Goal: Transaction & Acquisition: Purchase product/service

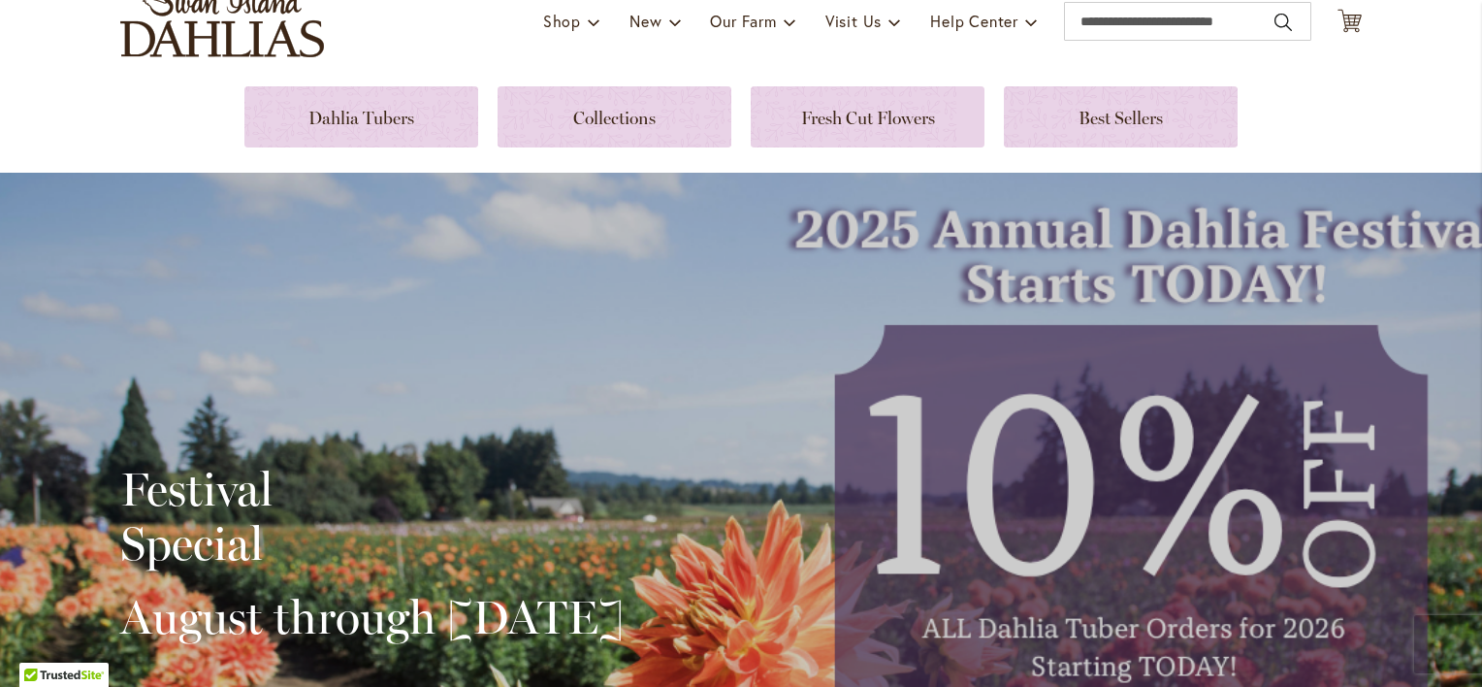
scroll to position [194, 0]
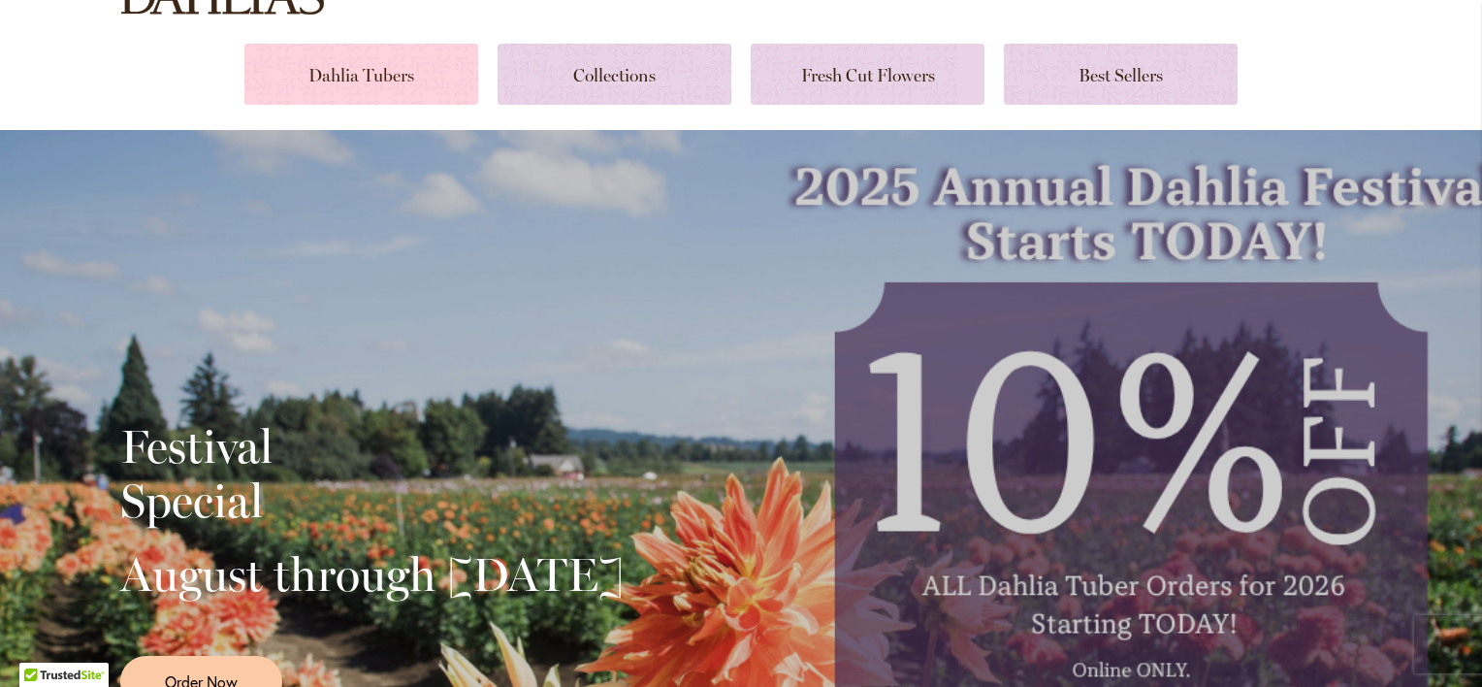
click at [376, 70] on link at bounding box center [361, 74] width 234 height 61
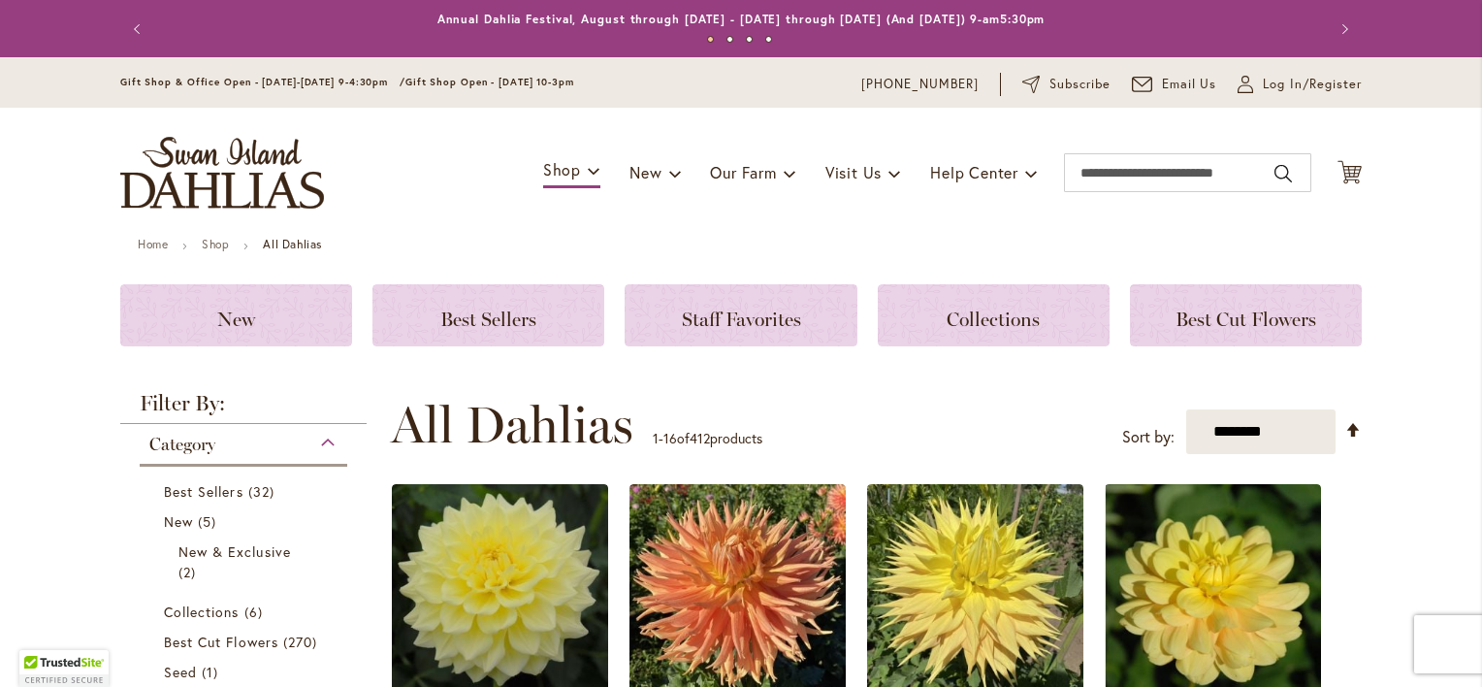
drag, startPoint x: 0, startPoint y: 0, endPoint x: 466, endPoint y: 201, distance: 507.1
click at [427, 172] on div "Toggle Nav Shop Dahlia Tubers Collections Fresh Cut Dahlias Gardening Supplies …" at bounding box center [741, 173] width 1281 height 130
click at [1246, 444] on select "**********" at bounding box center [1260, 431] width 149 height 45
select select "**********"
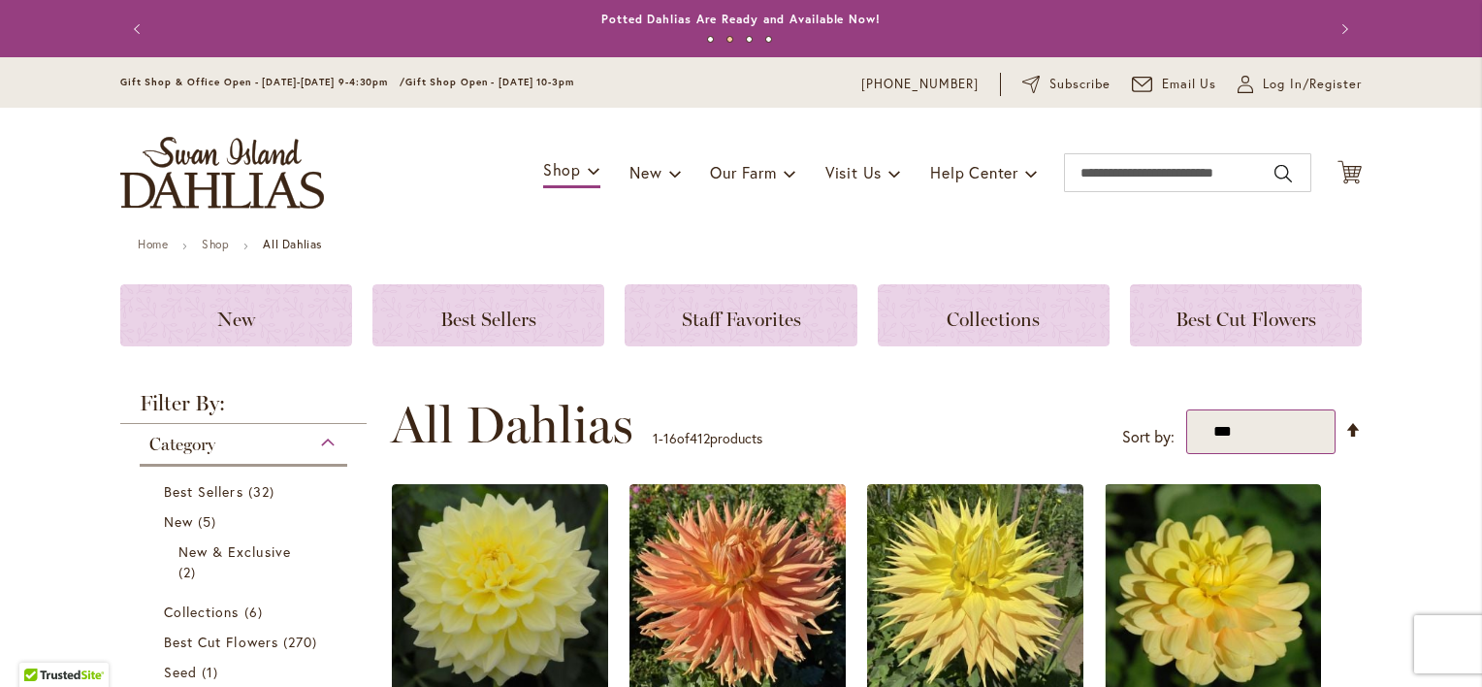
click at [1186, 409] on select "**********" at bounding box center [1260, 431] width 149 height 45
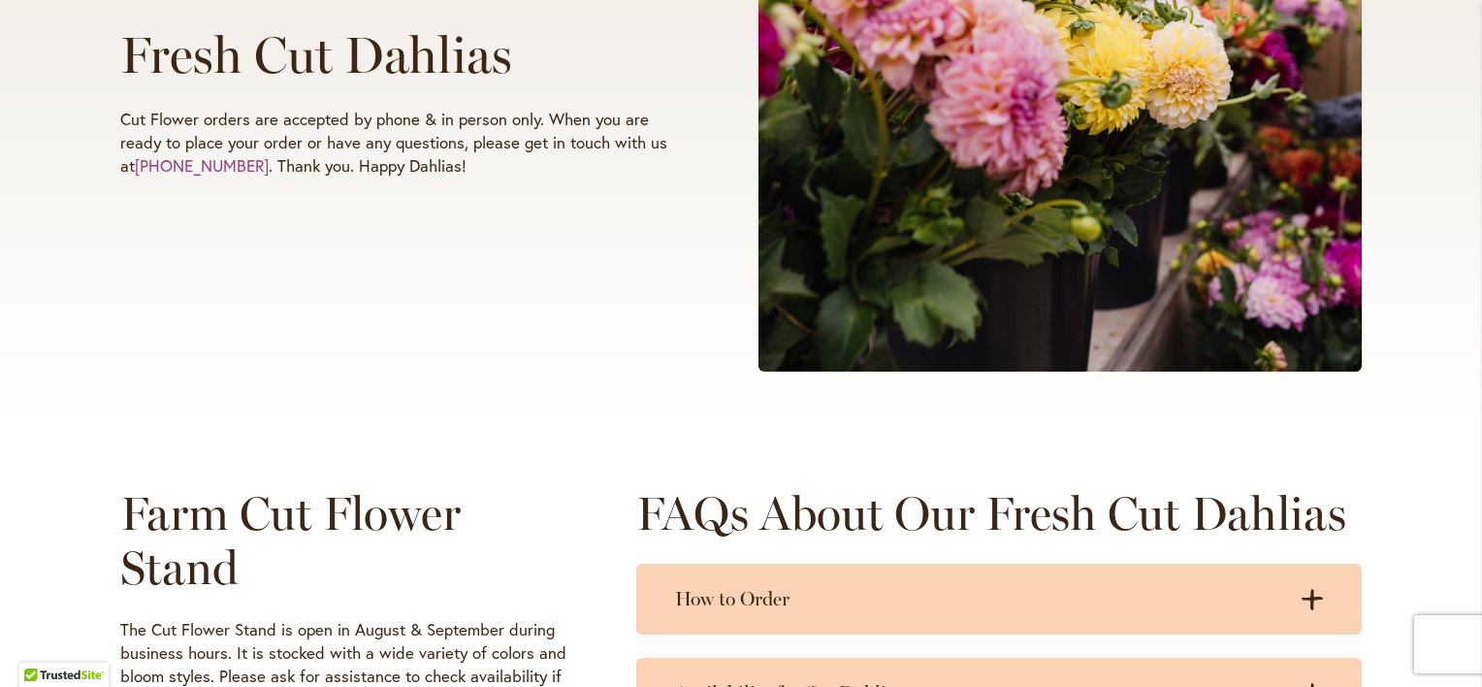
scroll to position [776, 0]
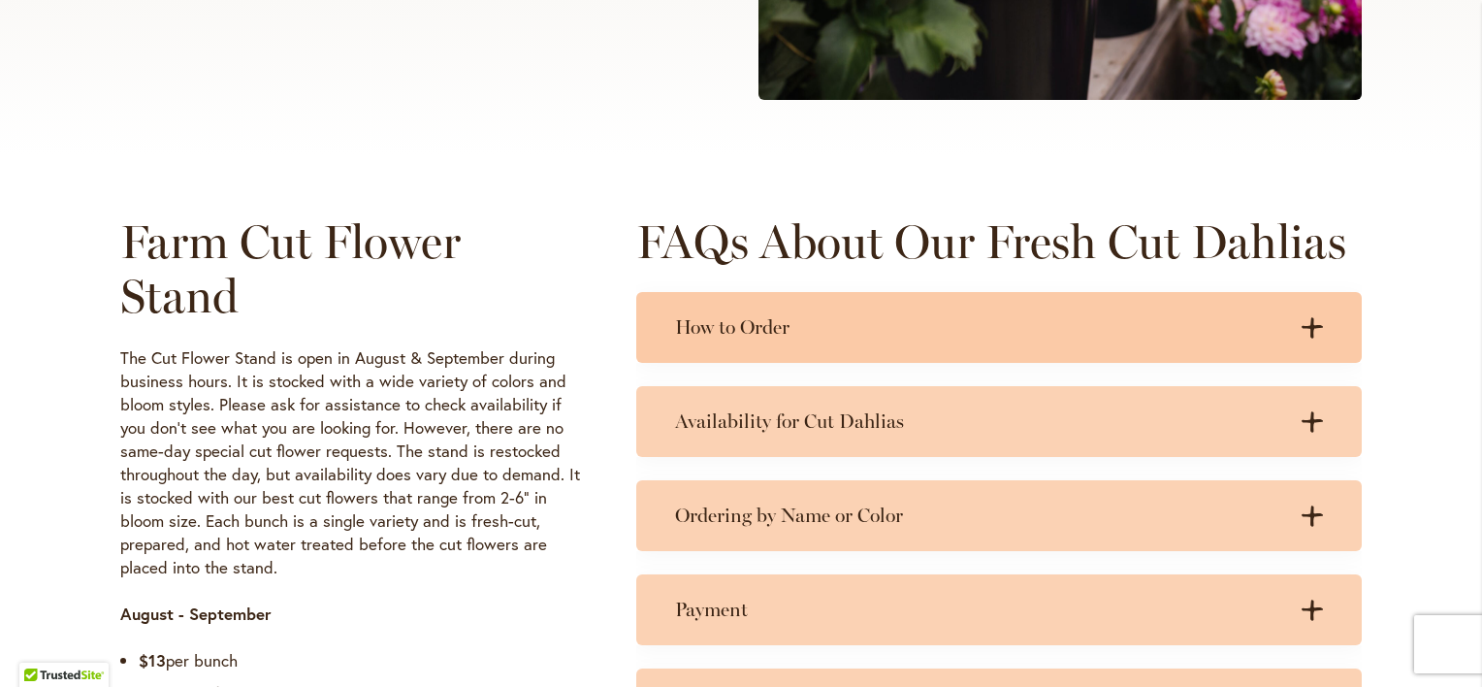
click at [936, 352] on div "How to Order .cls-1 { fill: #3c2616; stroke-width: 0px; } .cls-1 { fill: #3c261…" at bounding box center [999, 327] width 726 height 71
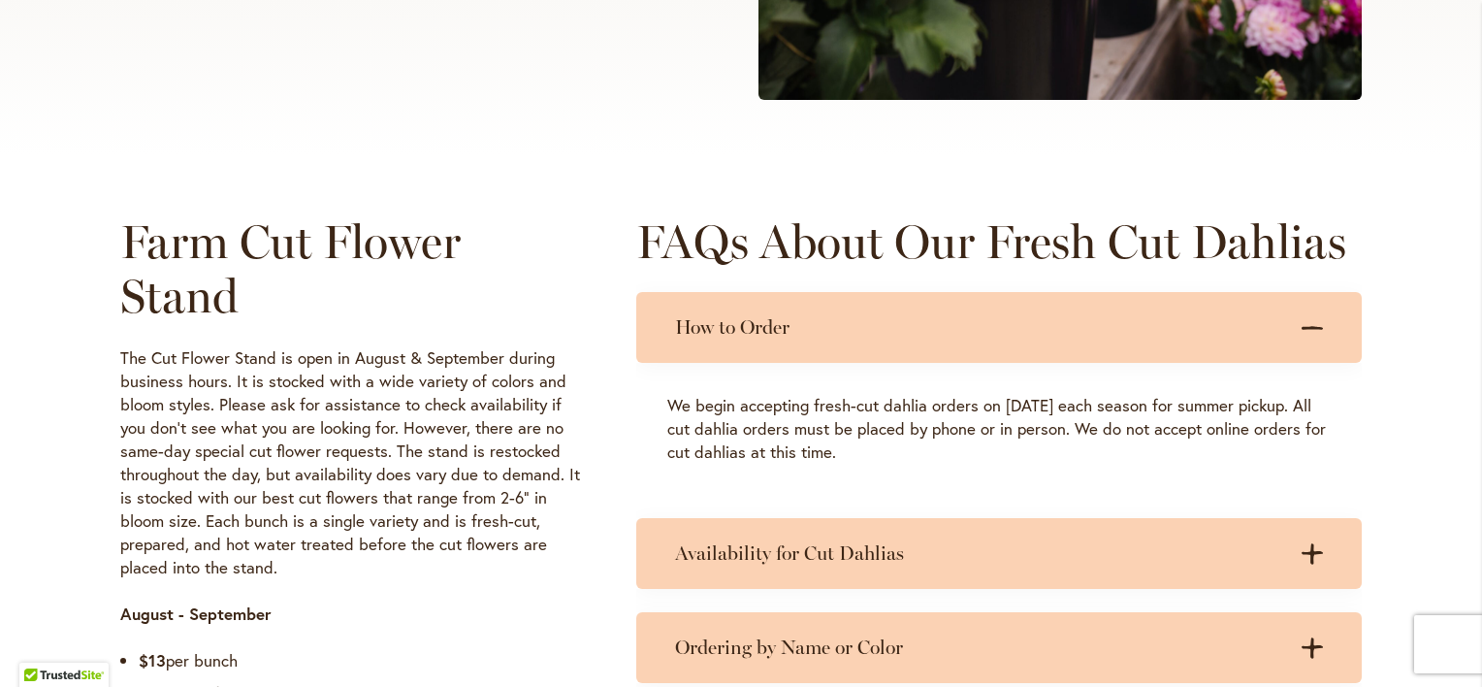
scroll to position [970, 0]
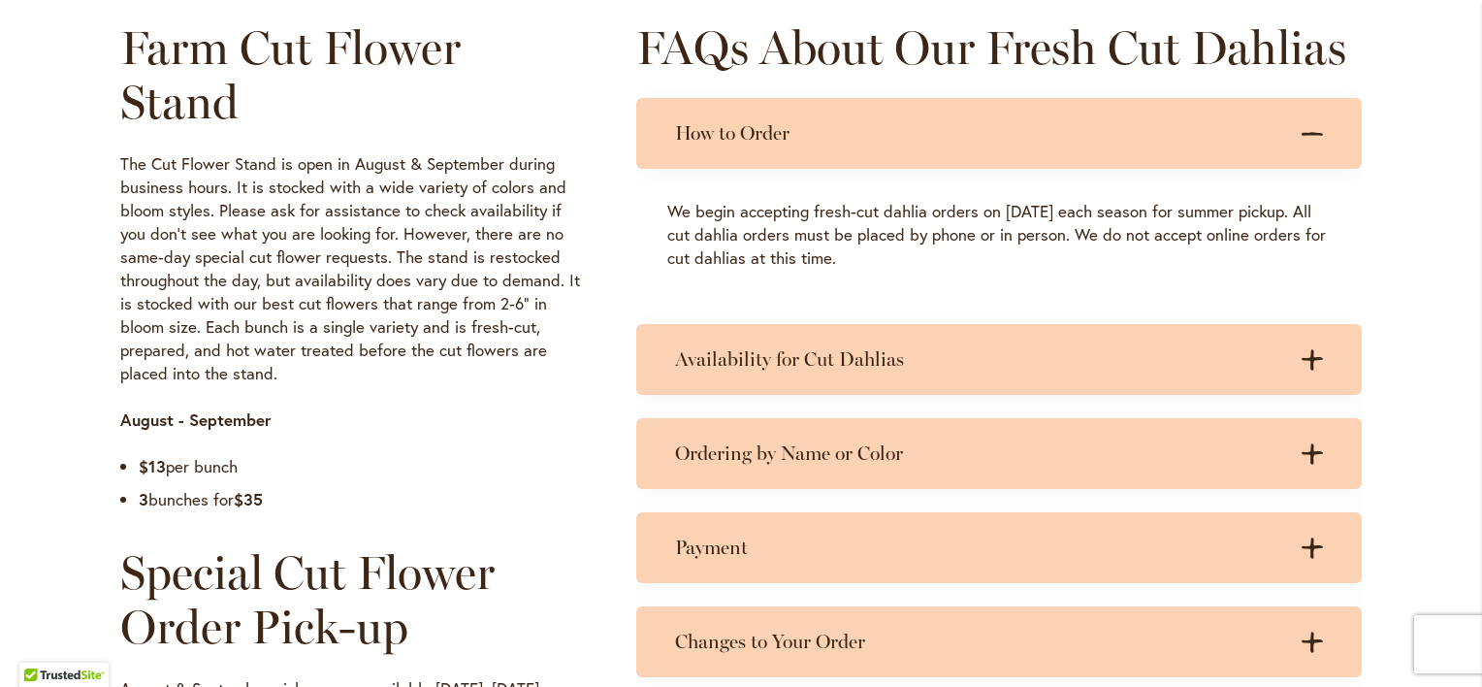
click at [936, 352] on h3 "Availability for Cut Dahlias" at bounding box center [979, 359] width 609 height 24
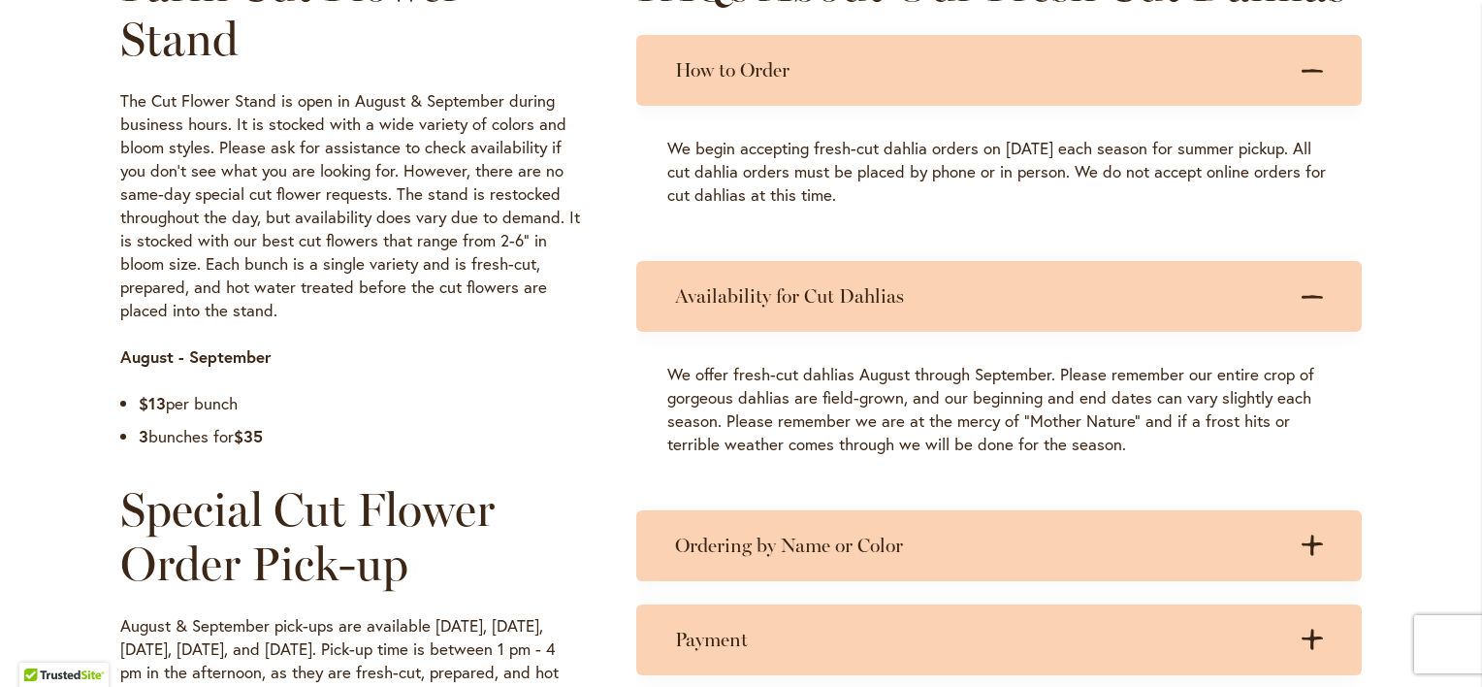
scroll to position [1067, 0]
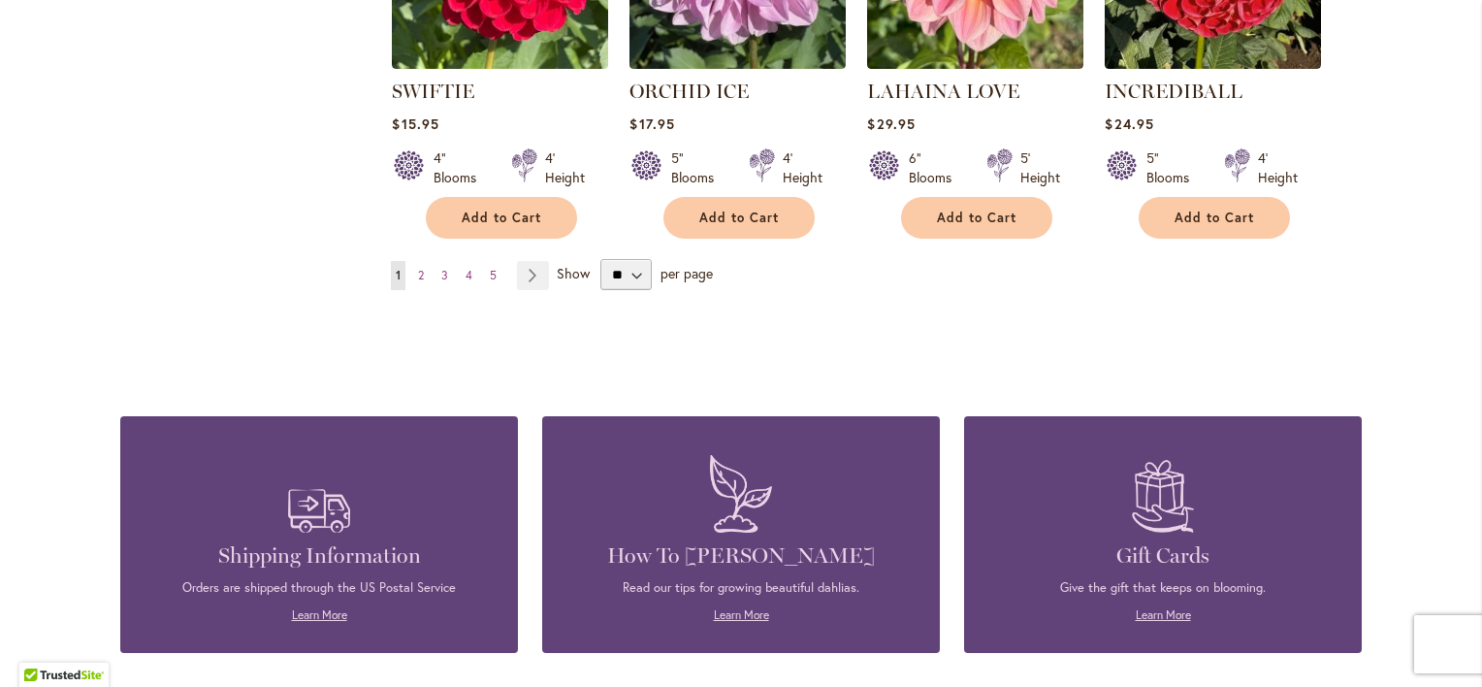
scroll to position [1634, 0]
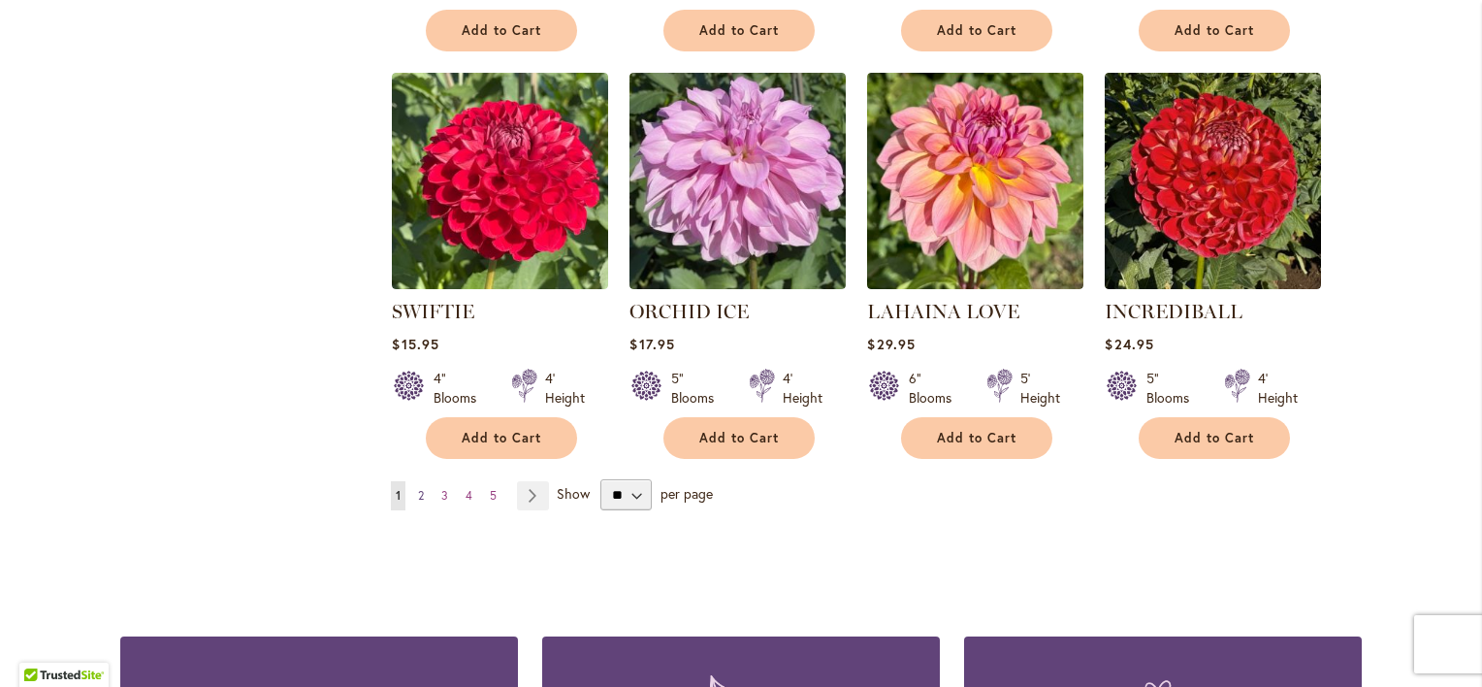
click at [418, 492] on span "2" at bounding box center [421, 495] width 6 height 15
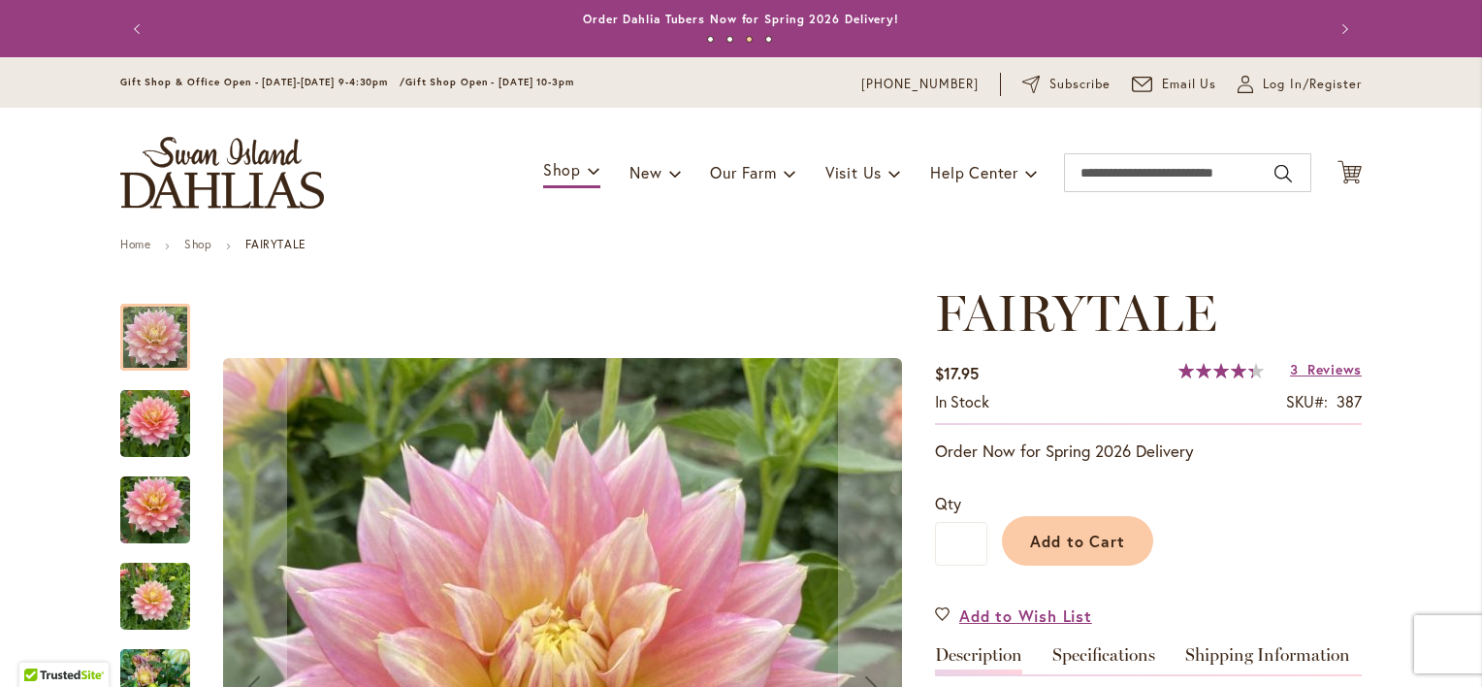
click at [147, 413] on img "Fairytale" at bounding box center [155, 423] width 70 height 93
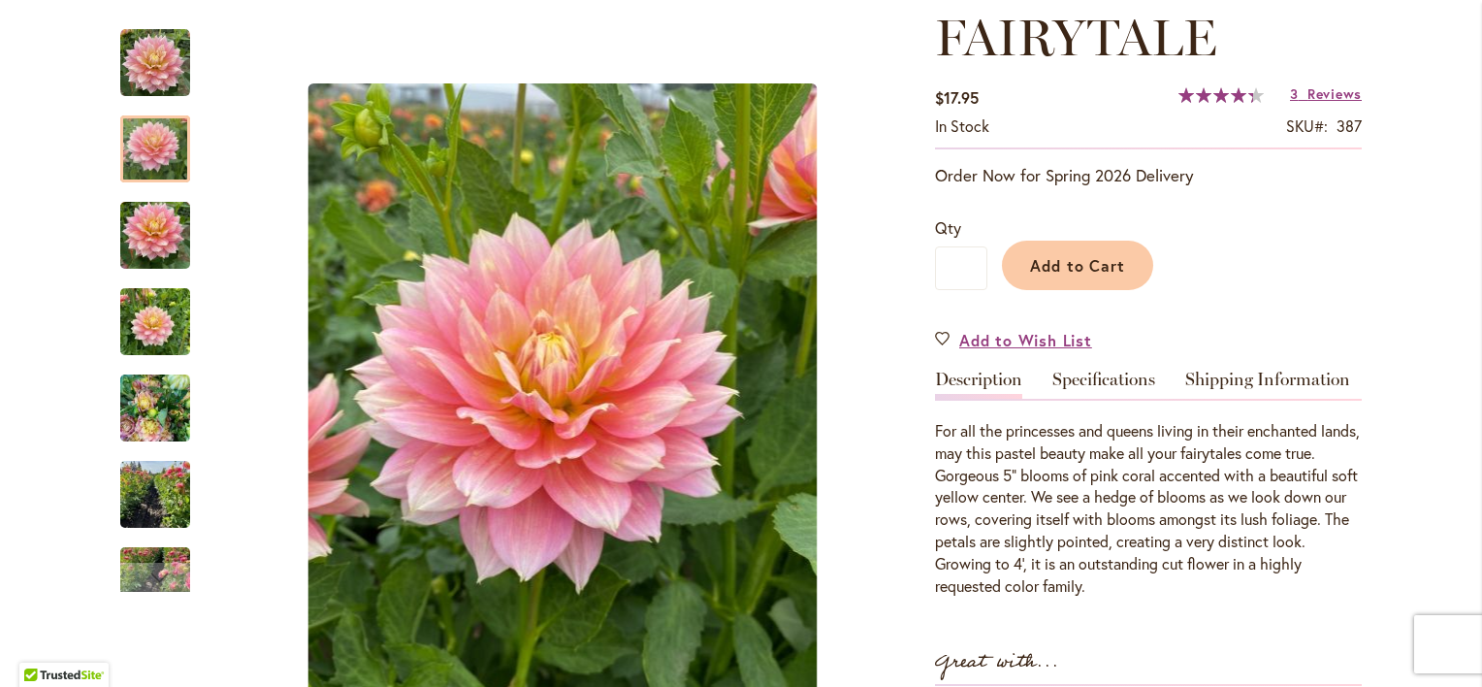
scroll to position [291, 0]
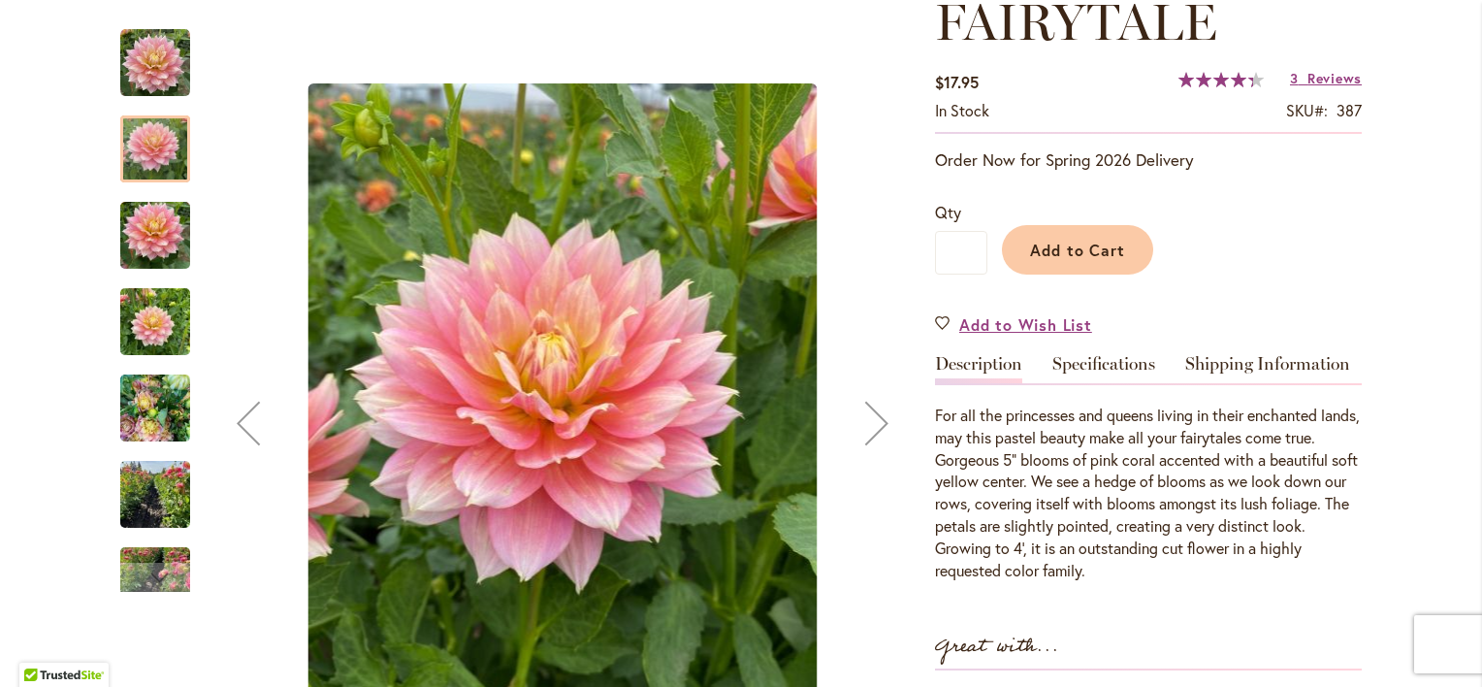
click at [151, 412] on img "Fairytale" at bounding box center [155, 408] width 70 height 93
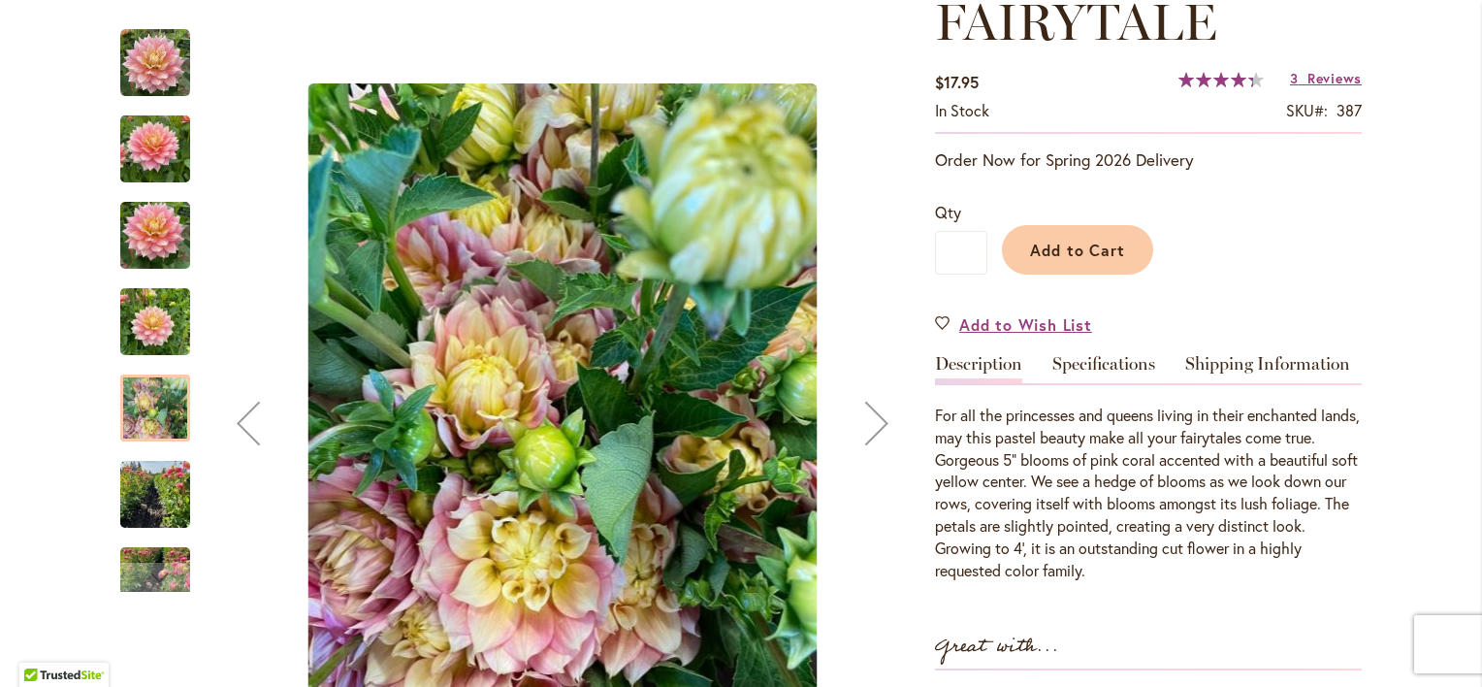
click at [148, 528] on div "Fairytale" at bounding box center [164, 571] width 89 height 86
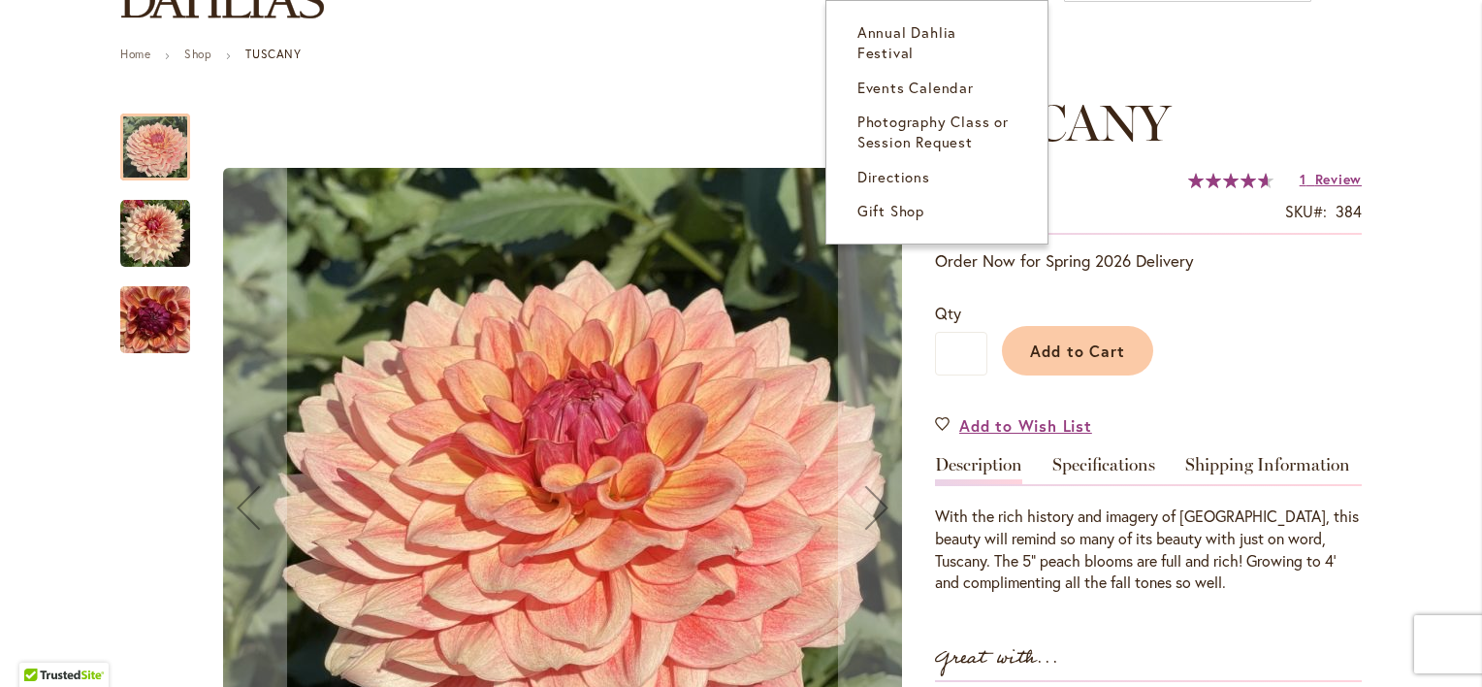
scroll to position [194, 0]
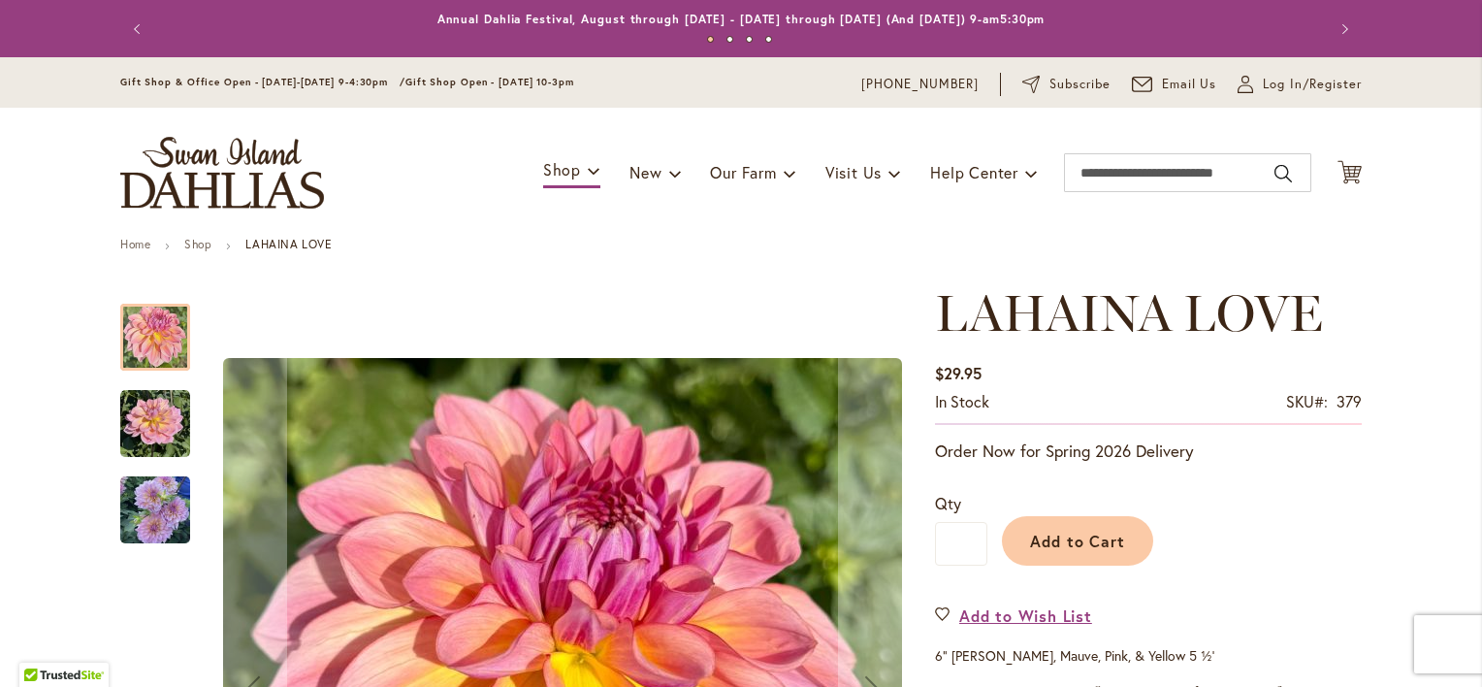
click at [152, 507] on img "LAHAINA LOVE" at bounding box center [155, 510] width 70 height 74
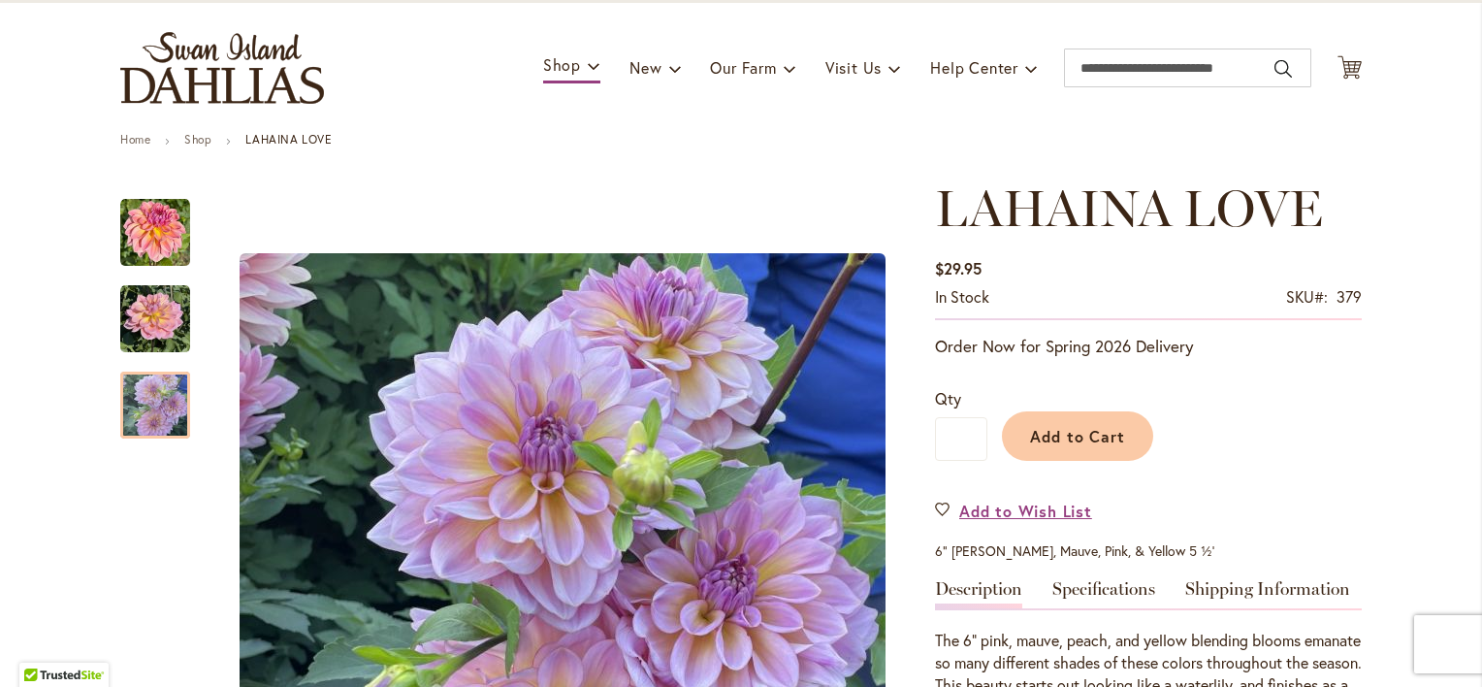
scroll to position [194, 0]
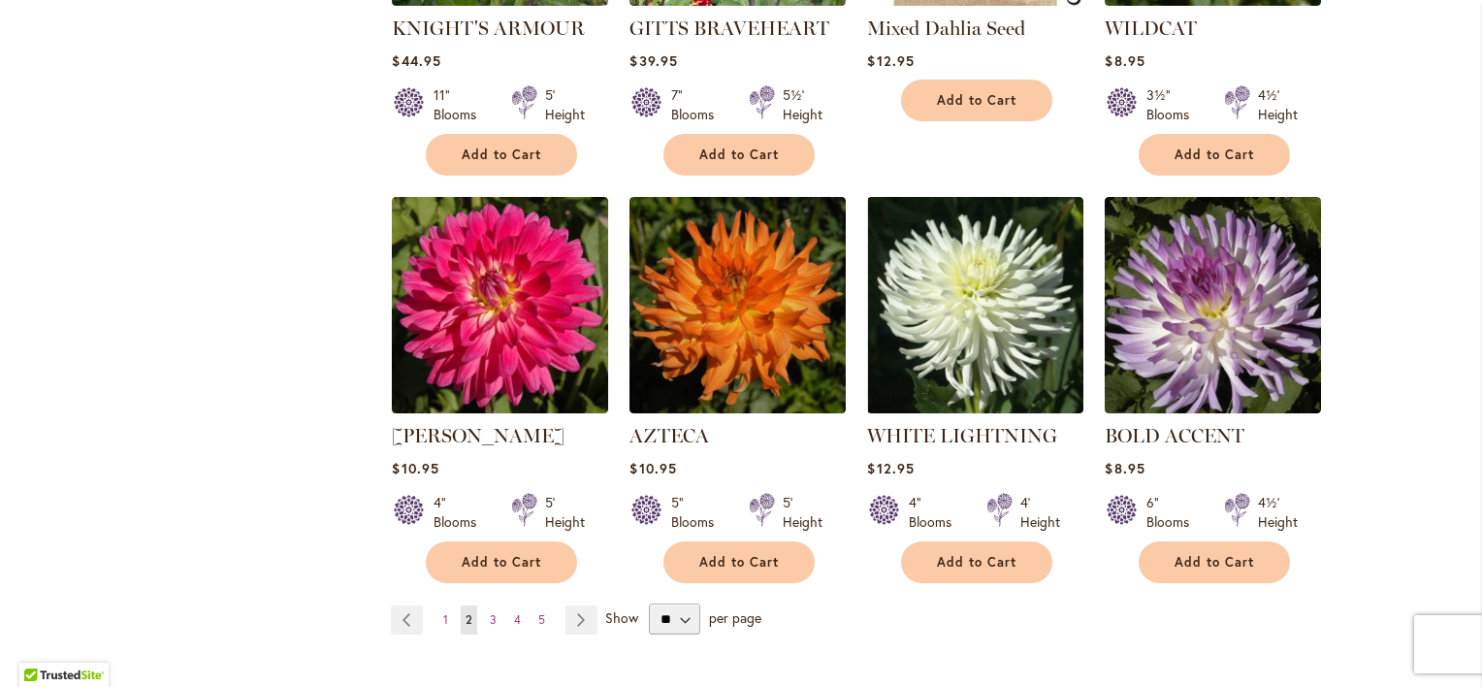
scroll to position [1768, 0]
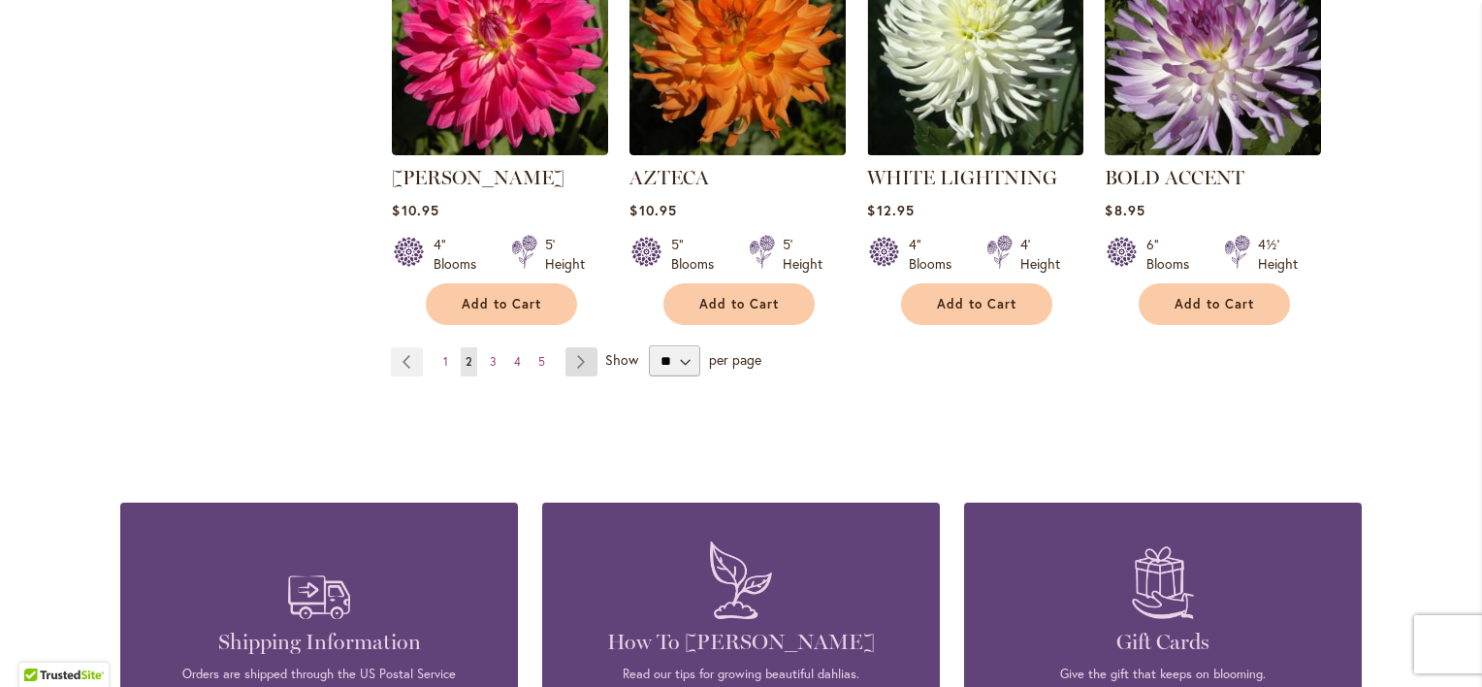
click at [577, 360] on link "Page Next" at bounding box center [582, 361] width 32 height 29
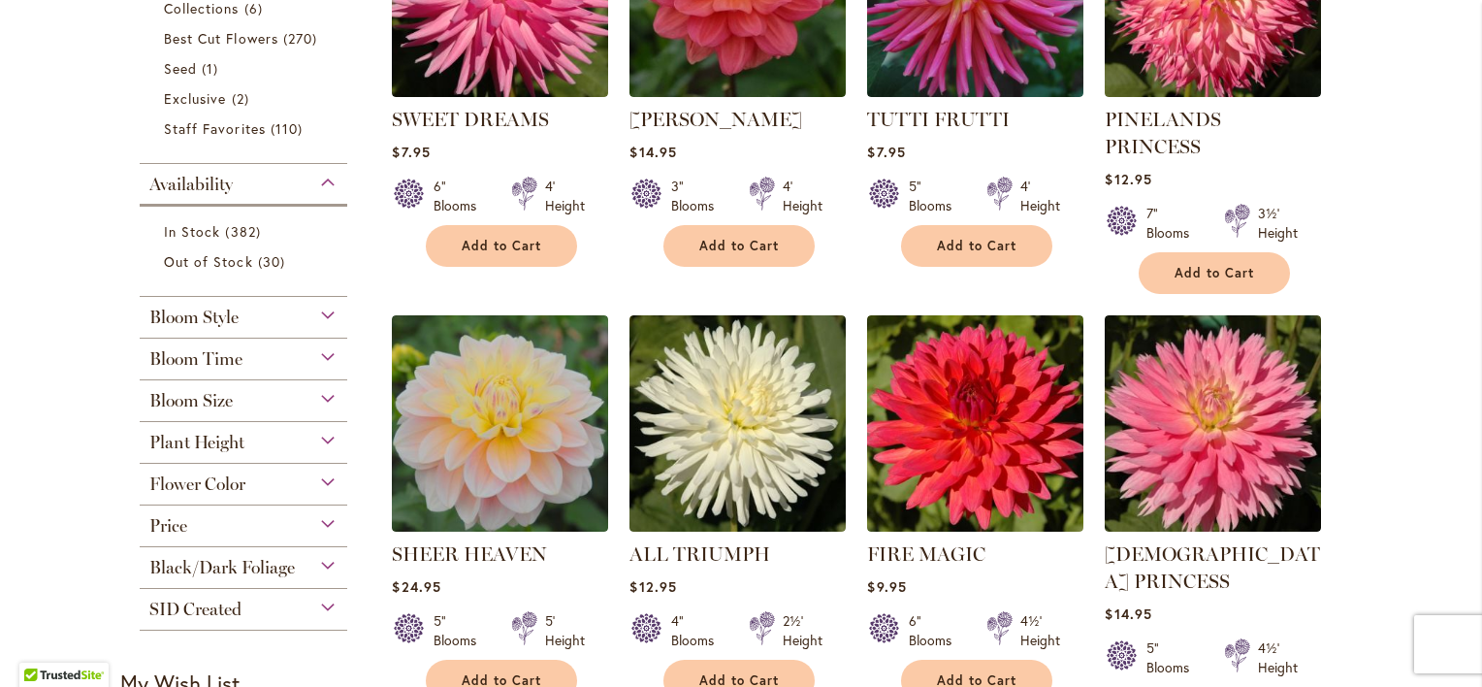
scroll to position [506, 0]
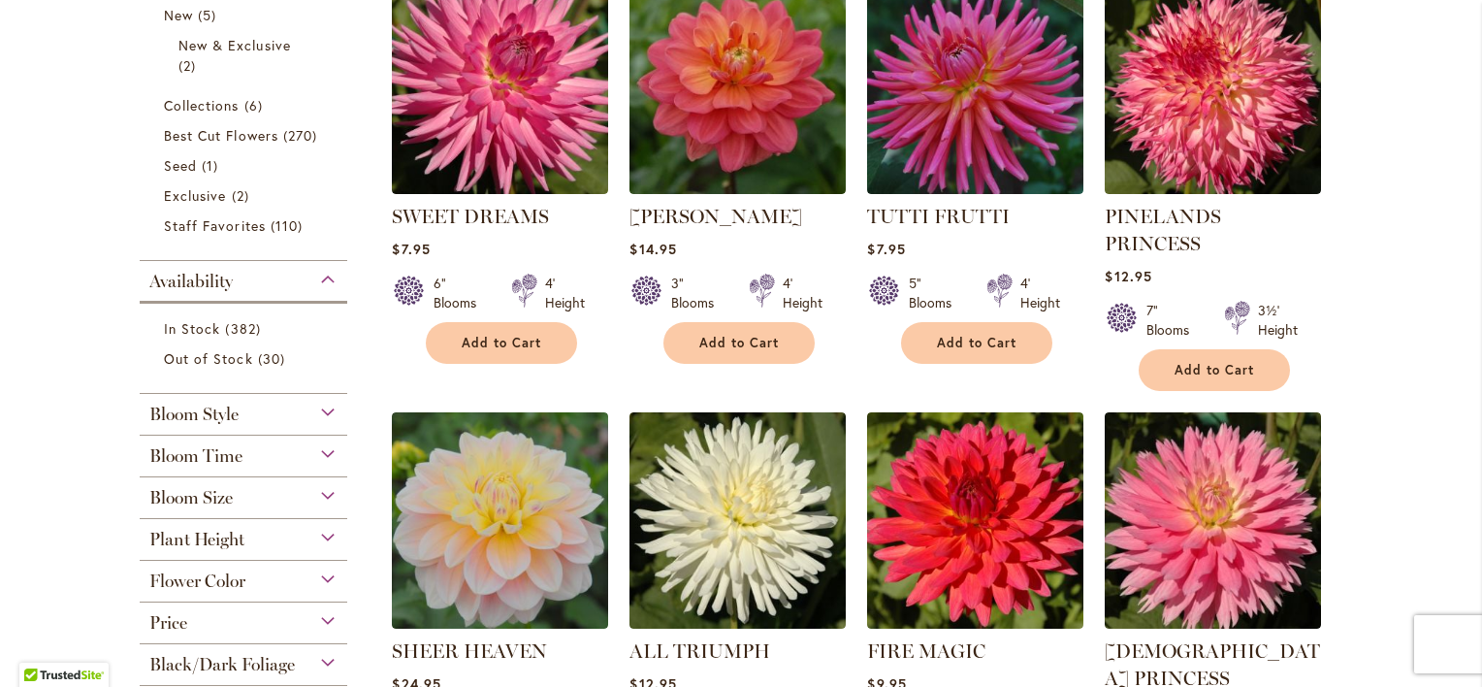
click at [251, 490] on div "Bloom Size" at bounding box center [244, 492] width 208 height 31
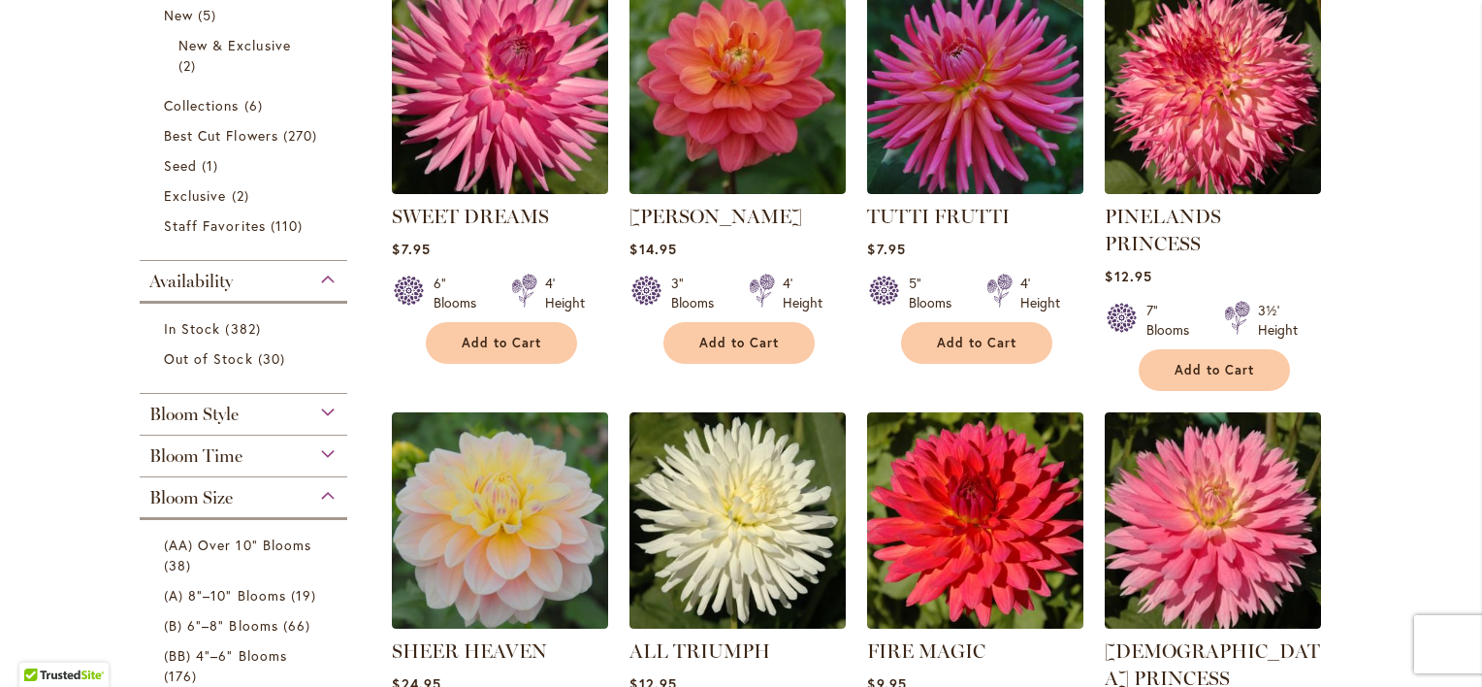
scroll to position [983, 0]
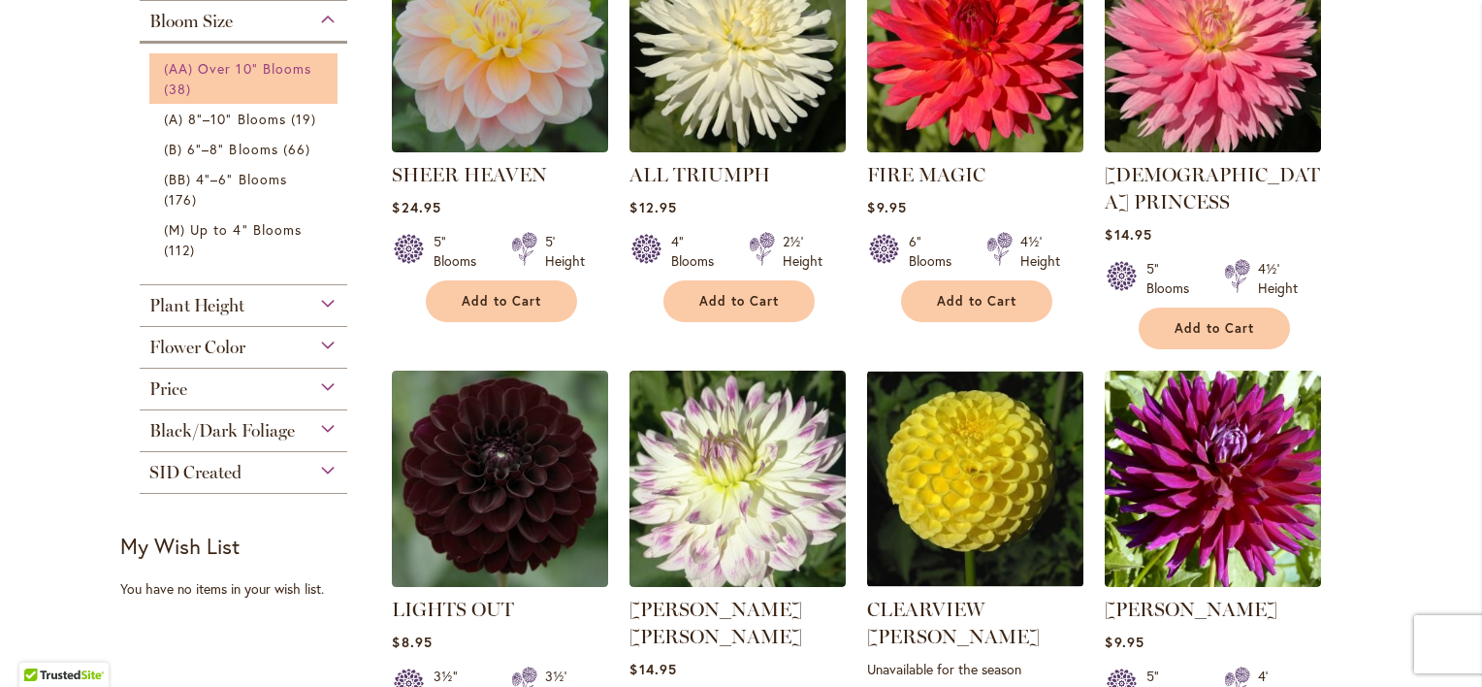
click at [228, 76] on link "(AA) Over 10" Blooms 38 items" at bounding box center [246, 78] width 164 height 41
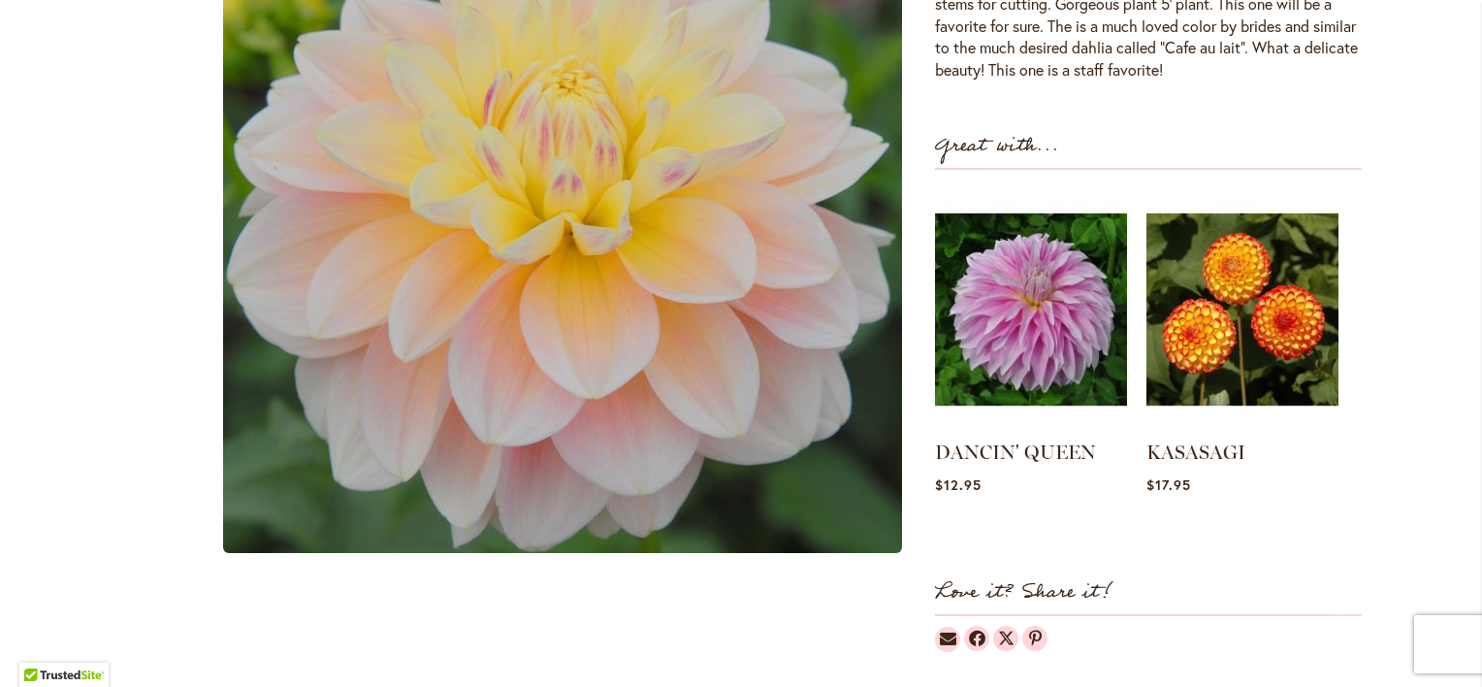
scroll to position [873, 0]
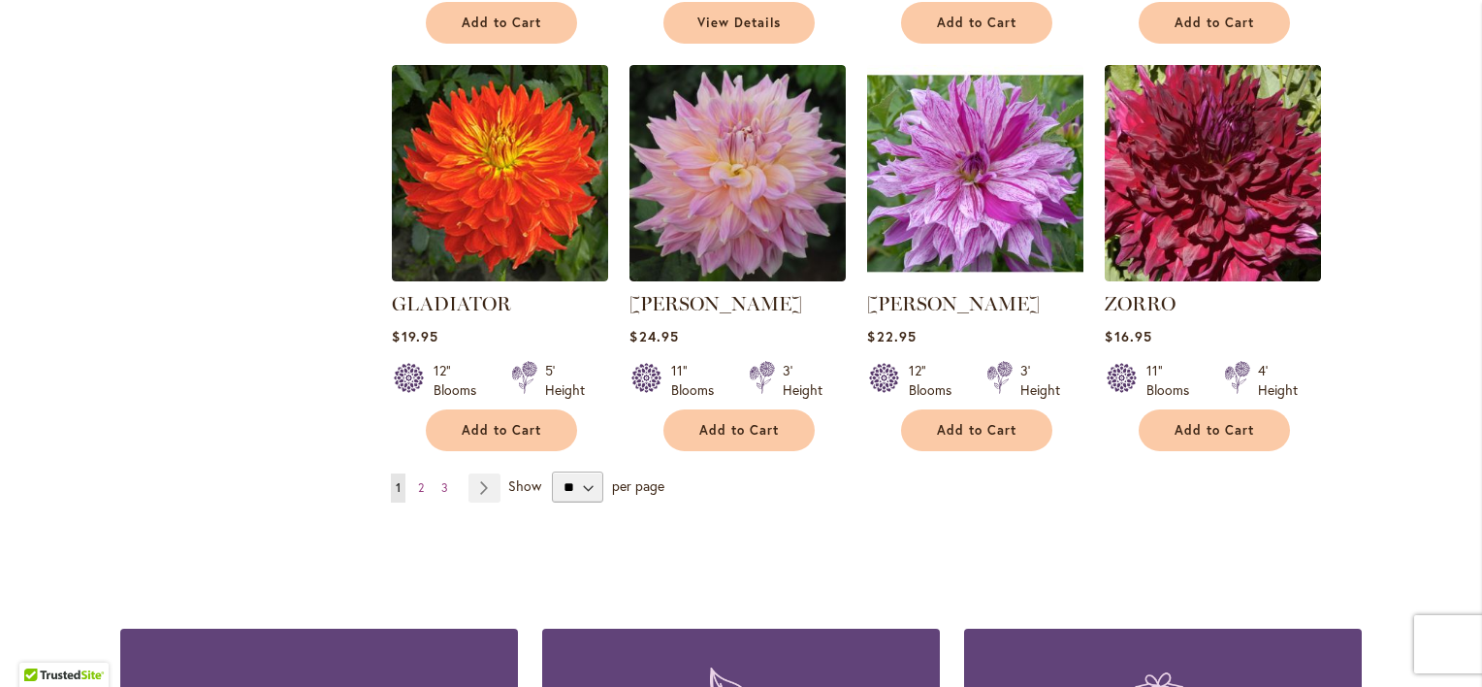
scroll to position [1649, 0]
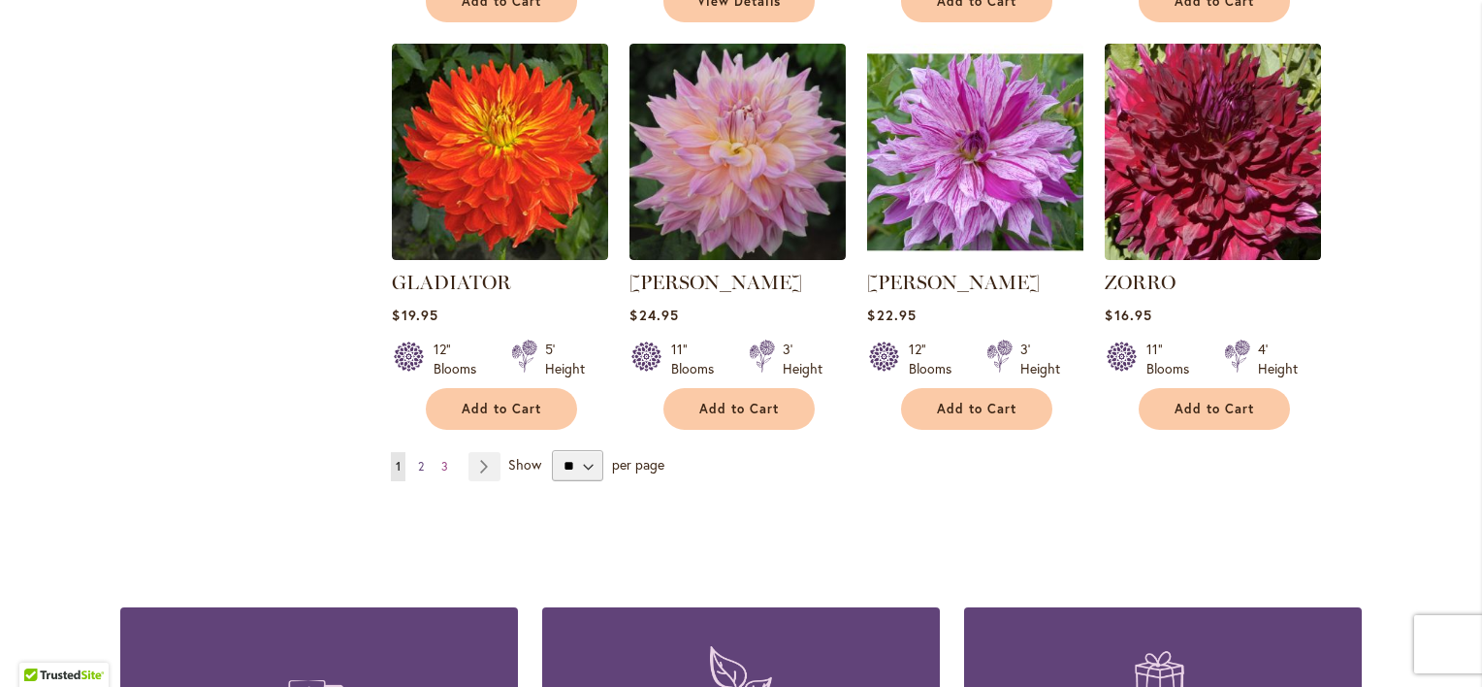
click at [418, 465] on span "2" at bounding box center [421, 466] width 6 height 15
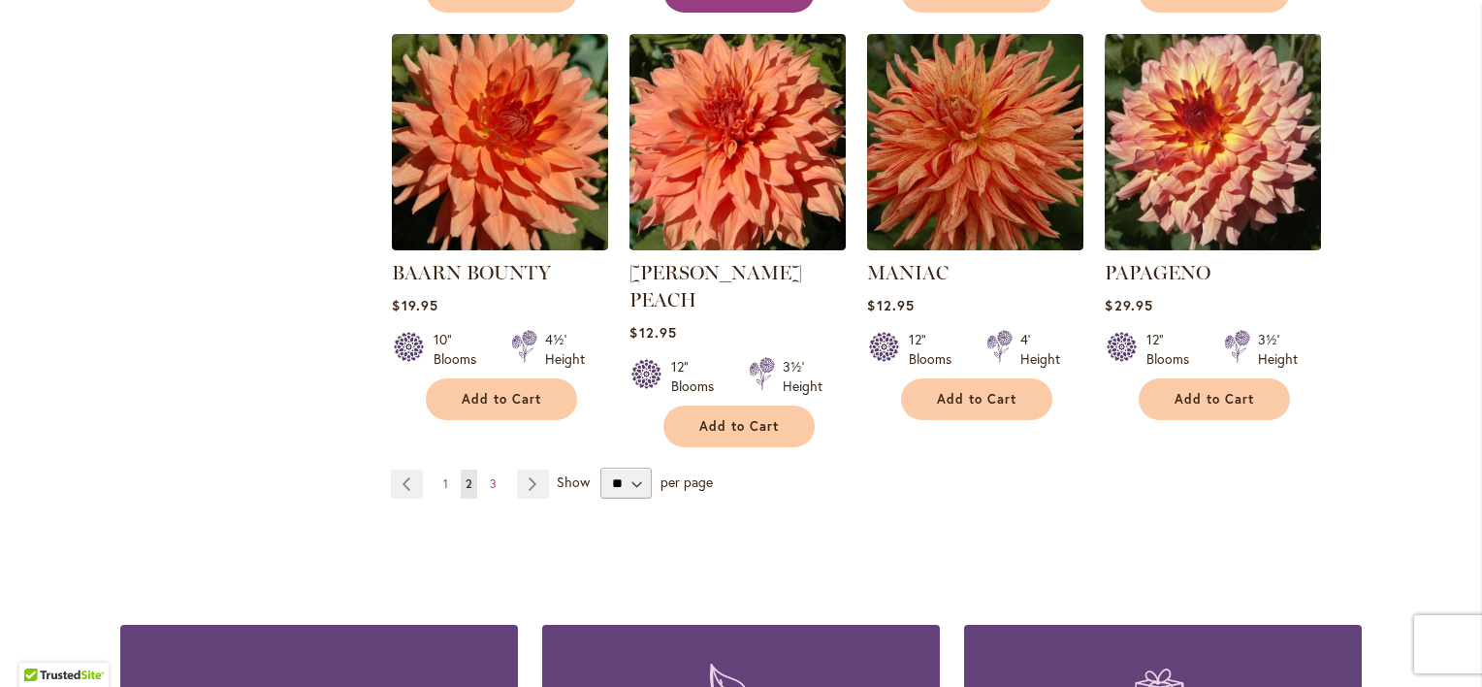
scroll to position [1649, 0]
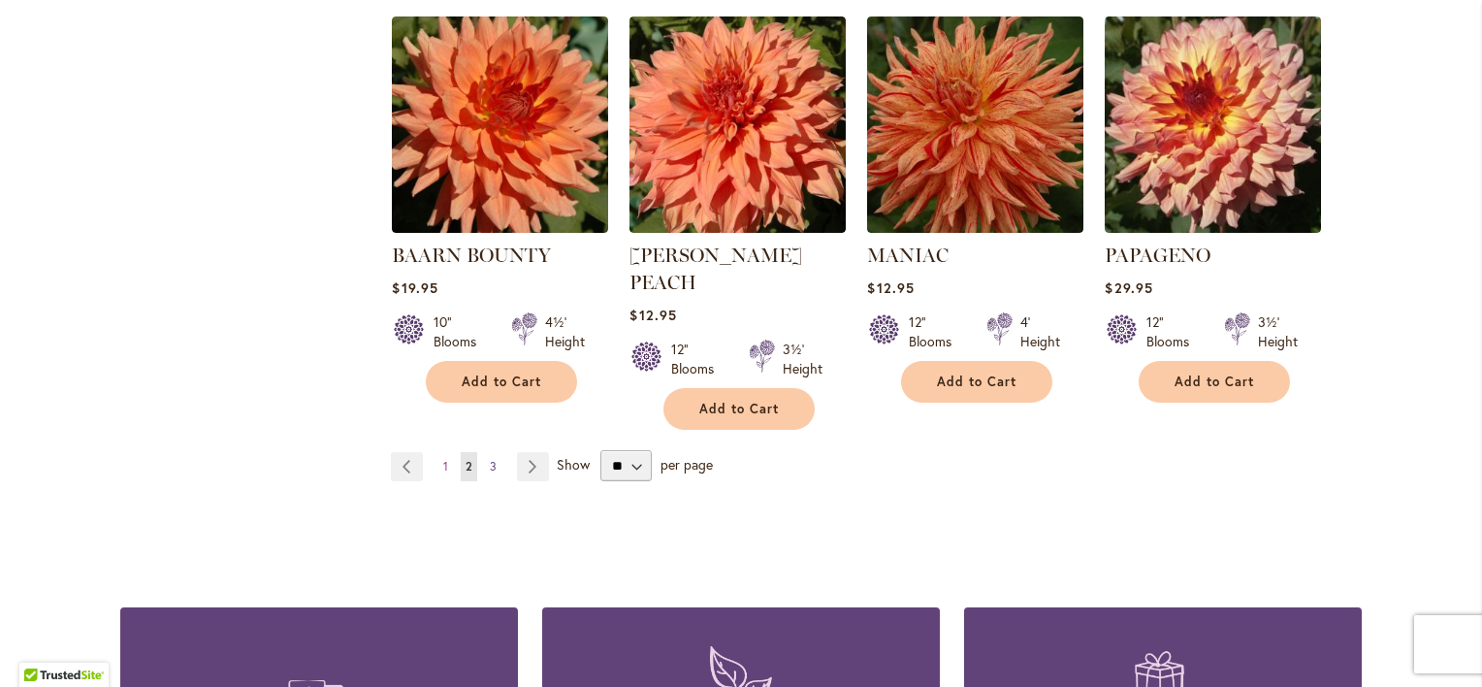
click at [489, 452] on link "Page 3" at bounding box center [493, 466] width 16 height 29
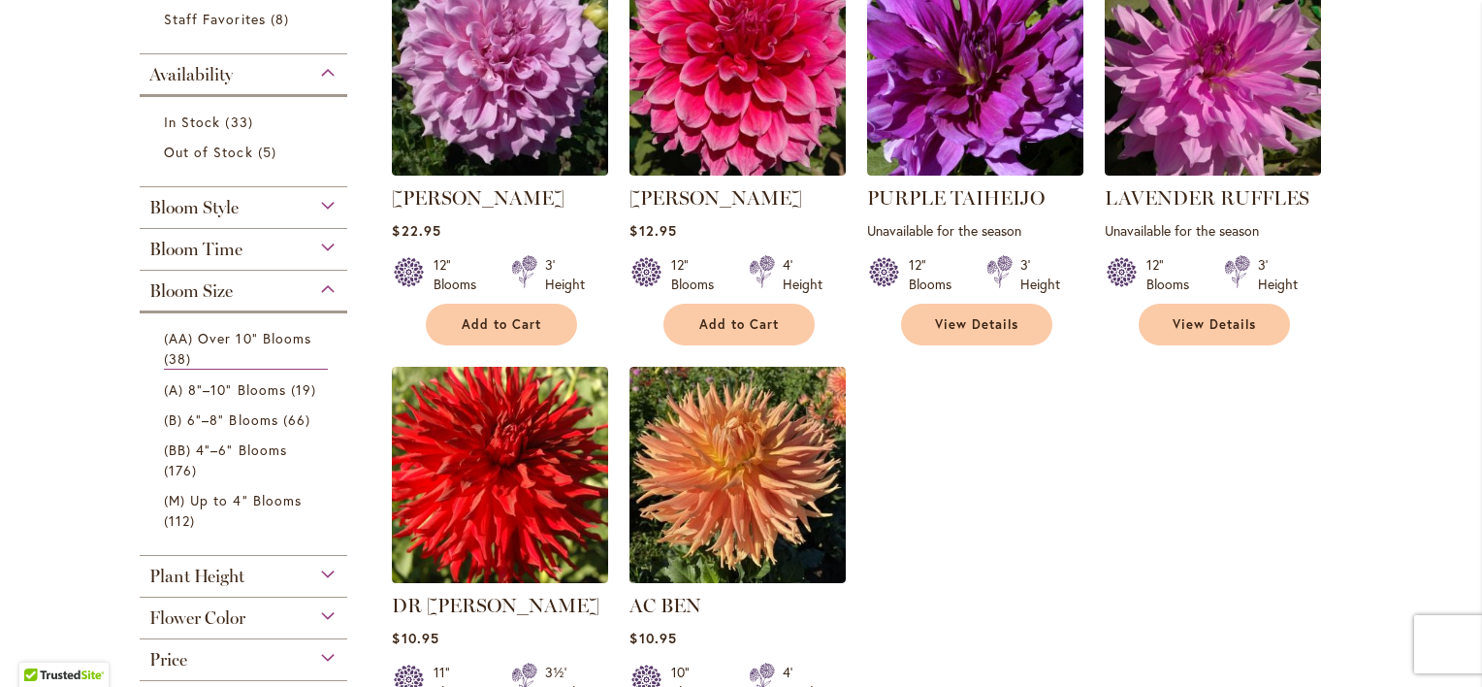
scroll to position [675, 0]
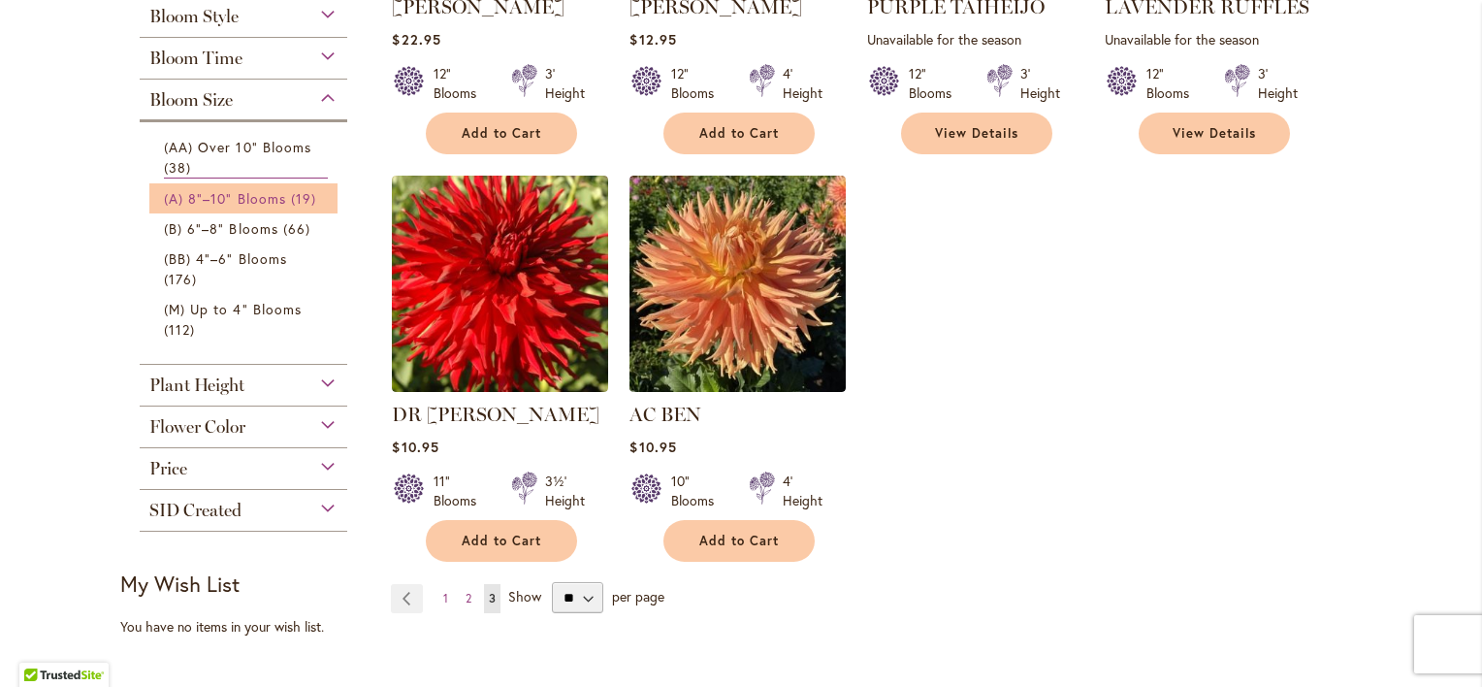
click at [222, 198] on span "(A) 8"–10" Blooms" at bounding box center [225, 198] width 122 height 18
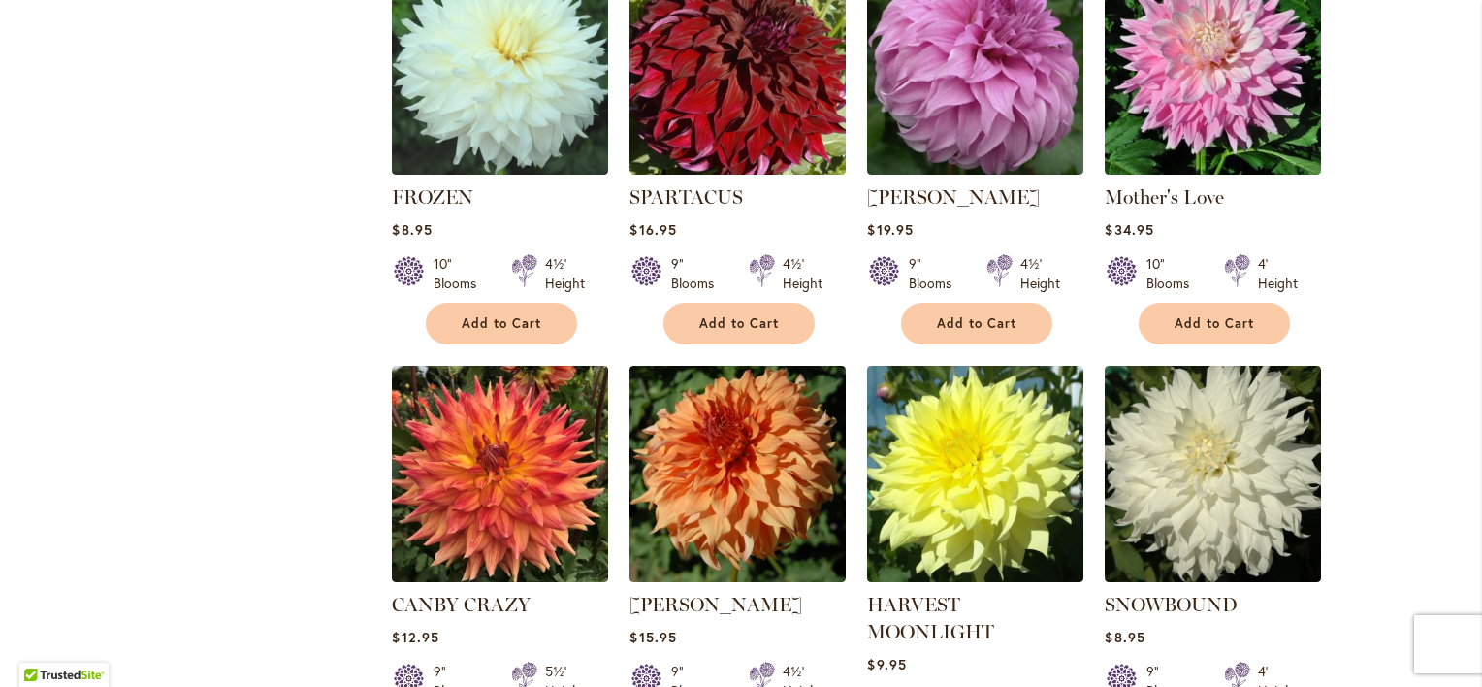
scroll to position [1358, 0]
